Goal: Task Accomplishment & Management: Manage account settings

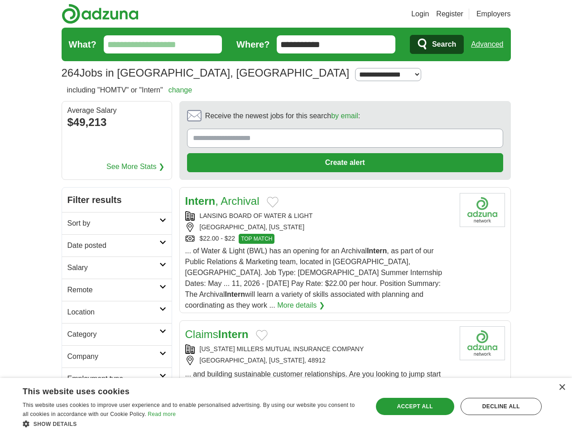
click at [429, 14] on link "Login" at bounding box center [420, 14] width 18 height 11
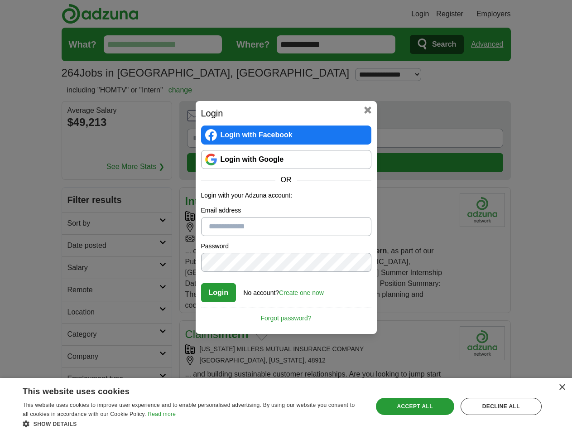
click at [504, 14] on div "Login Login with Facebook Login with Google OR Login with your Adzuna account: …" at bounding box center [286, 217] width 572 height 435
click at [490, 44] on div "Login Login with Facebook Login with Google OR Login with your Adzuna account: …" at bounding box center [286, 217] width 572 height 435
click at [109, 123] on div "Login Login with Facebook Login with Google OR Login with your Adzuna account: …" at bounding box center [286, 217] width 572 height 435
click at [320, 118] on h2 "Login" at bounding box center [286, 113] width 170 height 14
click at [529, 119] on div "Login Login with Facebook Login with Google OR Login with your Adzuna account: …" at bounding box center [286, 217] width 572 height 435
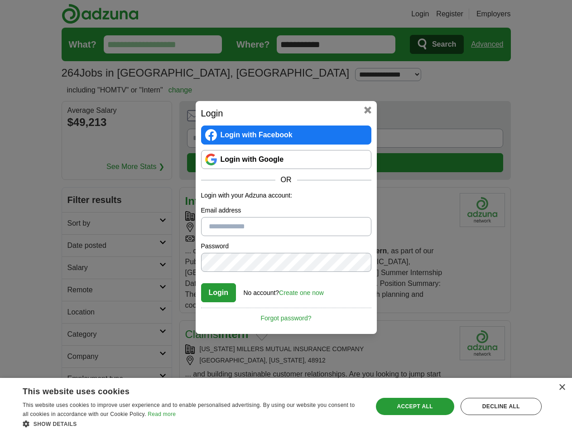
click at [76, 179] on div "Login Login with Facebook Login with Google OR Login with your Adzuna account: …" at bounding box center [286, 217] width 572 height 435
click at [76, 202] on div "Login Login with Facebook Login with Google OR Login with your Adzuna account: …" at bounding box center [286, 217] width 572 height 435
click at [76, 224] on div "Login Login with Facebook Login with Google OR Login with your Adzuna account: …" at bounding box center [286, 217] width 572 height 435
click at [76, 246] on div "Login Login with Facebook Login with Google OR Login with your Adzuna account: …" at bounding box center [286, 217] width 572 height 435
